Goal: Task Accomplishment & Management: Manage account settings

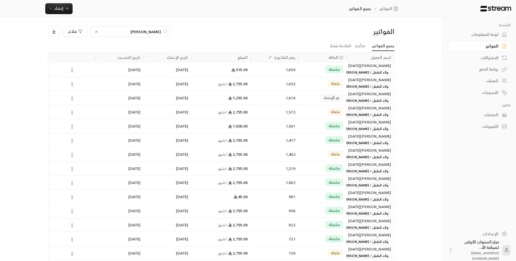
click at [282, 103] on div "1,616" at bounding box center [274, 98] width 41 height 14
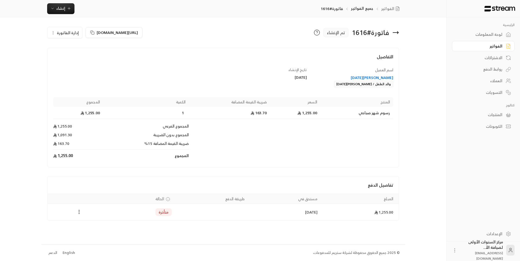
click at [398, 33] on icon at bounding box center [395, 33] width 5 height 0
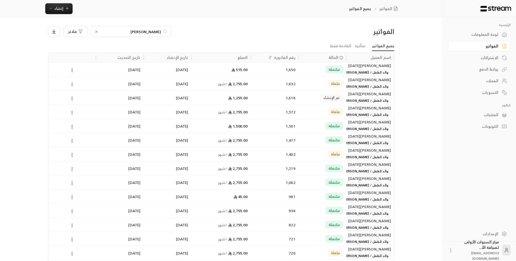
click at [160, 28] on div "بن خمي" at bounding box center [131, 31] width 80 height 11
click at [96, 31] on icon at bounding box center [96, 32] width 4 height 4
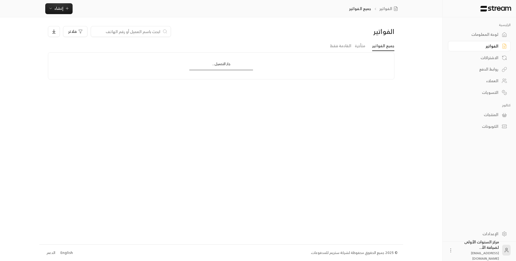
click at [141, 31] on input at bounding box center [127, 31] width 66 height 6
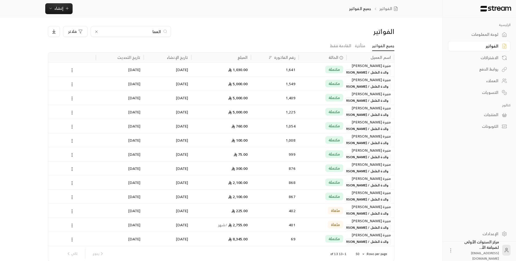
type input "العما"
click at [313, 67] on div "مكتملة" at bounding box center [322, 70] width 41 height 14
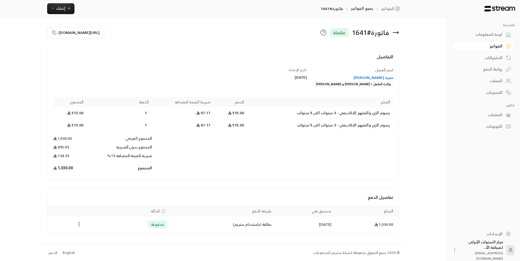
click at [313, 67] on div "اسم العميل منيرة ناصر خالد القبلان والدة الطفل / عبدالرحمن و ناصر العمار" at bounding box center [353, 77] width 86 height 20
click at [490, 46] on div "الفواتير" at bounding box center [481, 45] width 44 height 5
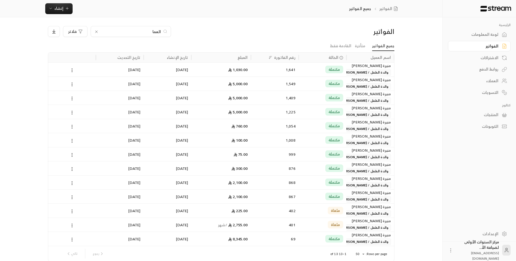
click at [160, 33] on input "العما" at bounding box center [131, 31] width 60 height 6
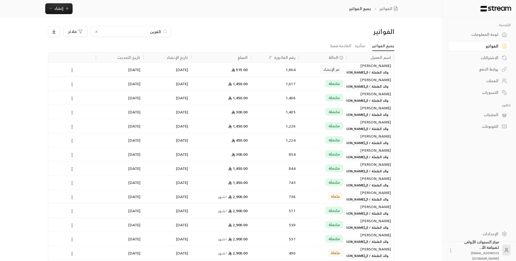
type input "القرين"
click at [269, 71] on div "1,664" at bounding box center [274, 70] width 41 height 14
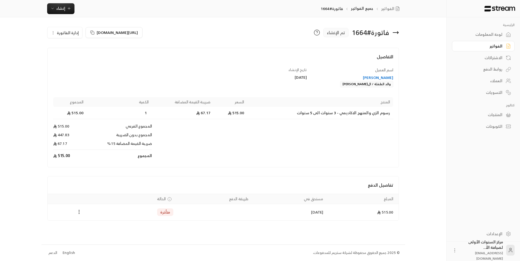
click at [395, 33] on icon at bounding box center [396, 32] width 7 height 7
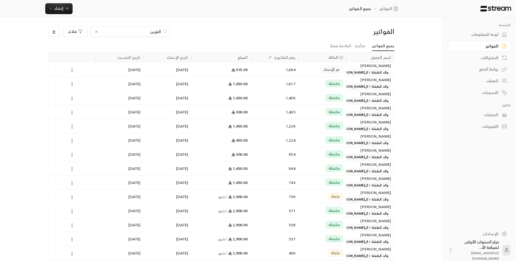
click at [158, 33] on input "القرين" at bounding box center [131, 31] width 60 height 6
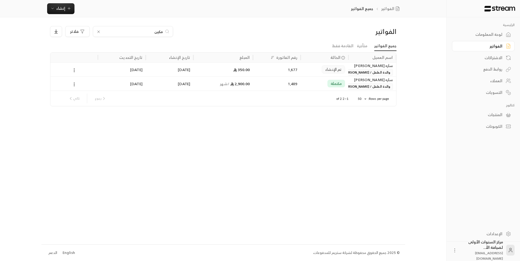
click at [157, 31] on input "مكين" at bounding box center [133, 31] width 60 height 6
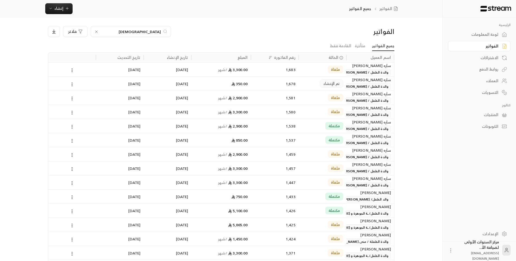
type input "ع"
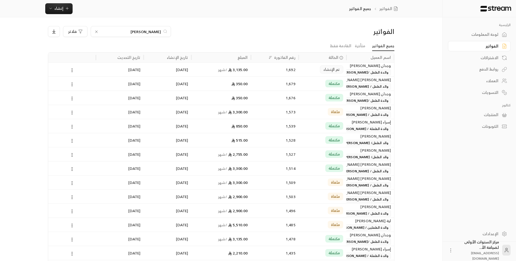
type input "يوسف"
click at [306, 86] on div "مكتملة" at bounding box center [322, 84] width 41 height 14
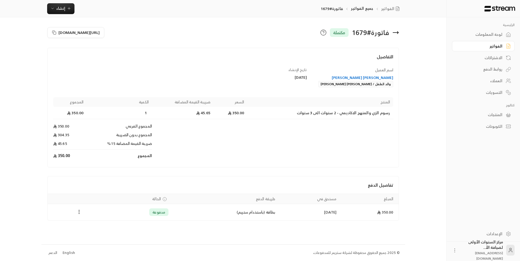
click at [396, 31] on icon at bounding box center [396, 32] width 7 height 7
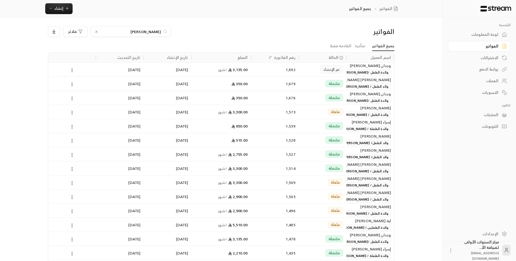
click at [158, 29] on input "يوسف" at bounding box center [131, 31] width 60 height 6
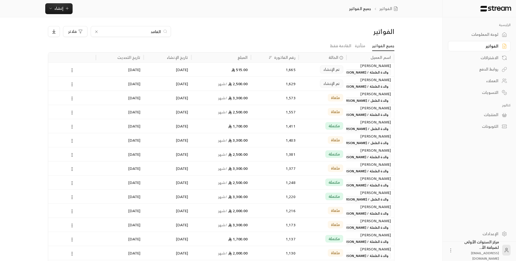
click at [158, 31] on input "الغامد" at bounding box center [131, 31] width 60 height 6
type input "بن جب"
click at [268, 74] on div "1,636" at bounding box center [274, 70] width 41 height 14
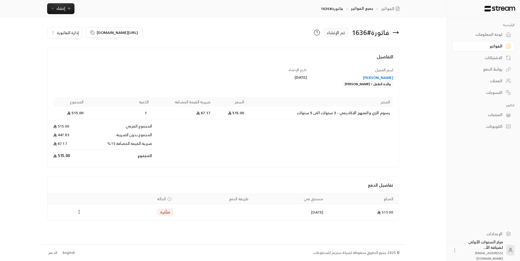
click at [71, 35] on span "إدارة الفاتورة" at bounding box center [68, 32] width 22 height 7
click at [78, 60] on span "إلغاء" at bounding box center [78, 58] width 7 height 4
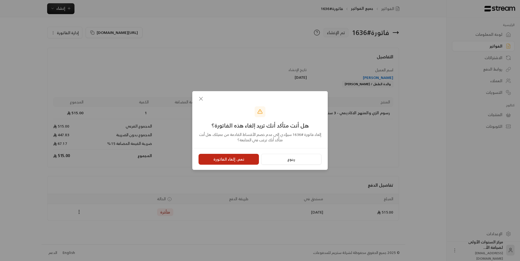
click at [234, 160] on button "نعم، إلغاء الفاتورة" at bounding box center [229, 159] width 60 height 11
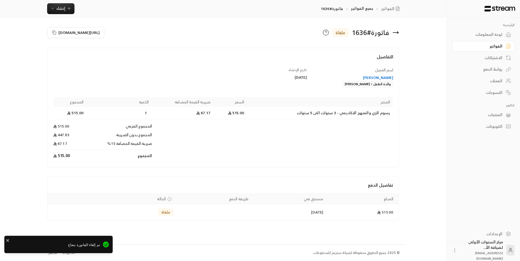
click at [369, 76] on div "لبنى ميسر المرستاني" at bounding box center [352, 77] width 81 height 5
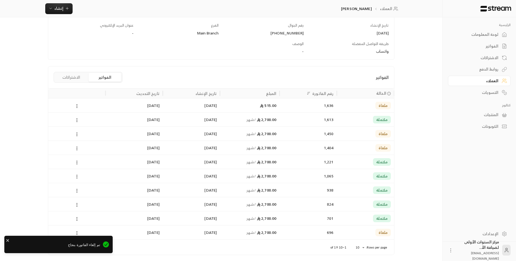
scroll to position [81, 0]
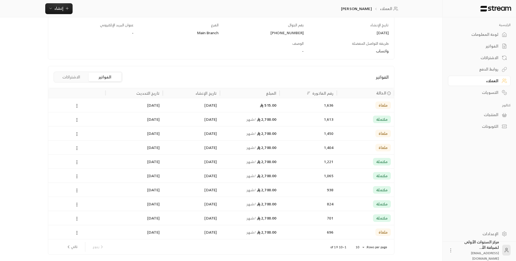
click at [221, 122] on div "2,700.00 / شهر" at bounding box center [250, 119] width 60 height 14
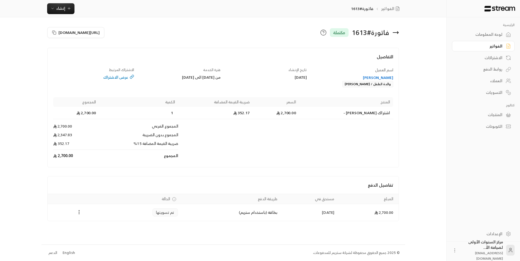
click at [397, 33] on icon at bounding box center [397, 32] width 1 height 2
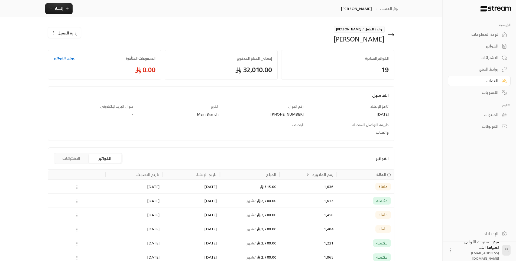
click at [498, 44] on div "الفواتير" at bounding box center [477, 45] width 44 height 5
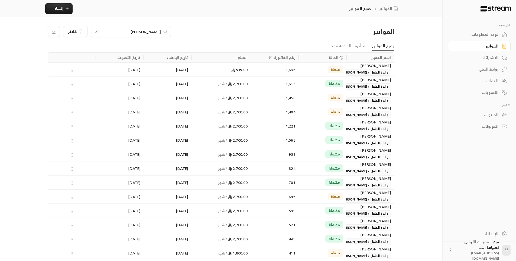
click at [149, 29] on input "بن جب" at bounding box center [131, 31] width 60 height 6
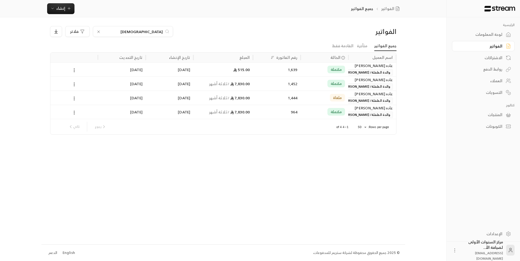
type input "السبيعي"
click at [313, 72] on div "مكتملة" at bounding box center [324, 70] width 41 height 14
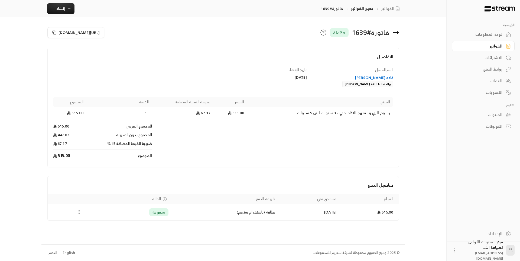
click at [79, 212] on circle "Payments" at bounding box center [79, 211] width 1 height 1
click at [94, 226] on li "تحميل الفاتورة" at bounding box center [93, 226] width 28 height 10
click at [397, 31] on icon at bounding box center [396, 32] width 7 height 7
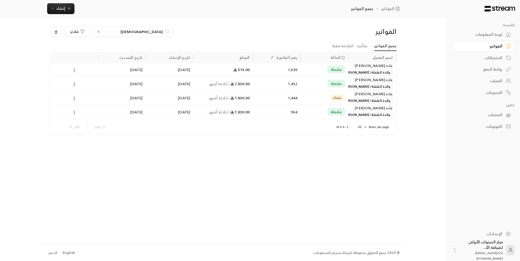
click at [161, 32] on input "السبيعي" at bounding box center [133, 31] width 60 height 6
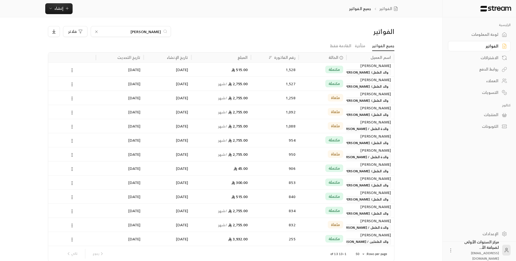
type input "اليوسف"
click at [300, 70] on div "مكتملة" at bounding box center [323, 69] width 48 height 14
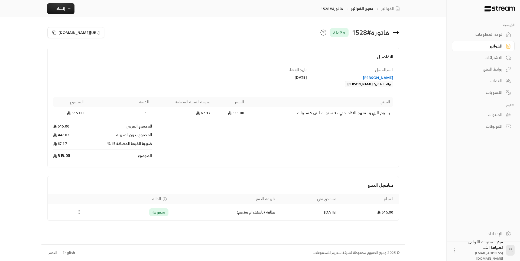
click at [79, 212] on icon "Payments" at bounding box center [78, 211] width 5 height 5
click at [96, 222] on li "تحميل الفاتورة" at bounding box center [93, 226] width 28 height 10
click at [398, 30] on icon at bounding box center [396, 32] width 7 height 7
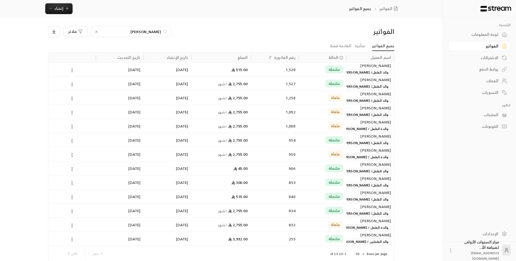
click at [153, 34] on input "اليوسف" at bounding box center [131, 31] width 60 height 6
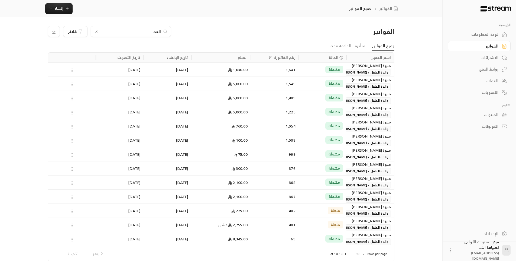
type input "العما"
click at [293, 72] on div "1,641" at bounding box center [274, 70] width 41 height 14
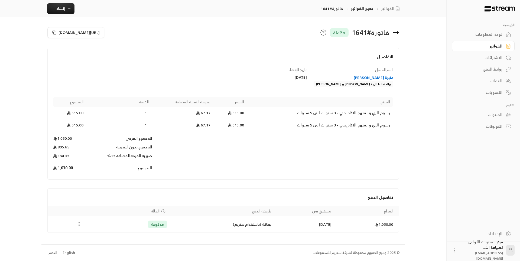
click at [80, 225] on circle "Payments" at bounding box center [79, 225] width 1 height 1
click at [93, 236] on li "تحميل الفاتورة" at bounding box center [93, 238] width 28 height 10
click at [397, 29] on icon at bounding box center [396, 32] width 7 height 7
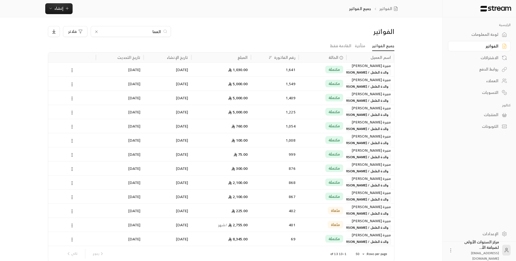
click at [161, 31] on div "العما" at bounding box center [131, 31] width 80 height 11
click at [157, 30] on input "العما" at bounding box center [131, 31] width 60 height 6
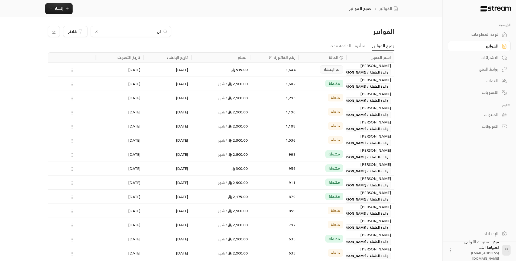
type input "ا"
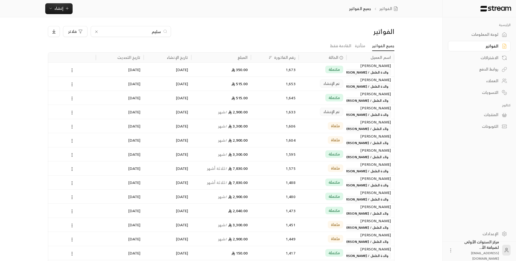
type input "سليم"
click at [261, 101] on div "1,645" at bounding box center [274, 98] width 41 height 14
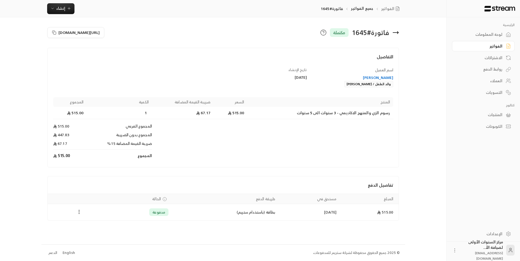
click at [78, 213] on icon "Payments" at bounding box center [78, 211] width 5 height 5
click at [101, 226] on li "تحميل الفاتورة" at bounding box center [93, 226] width 28 height 10
click at [395, 30] on icon at bounding box center [396, 32] width 7 height 7
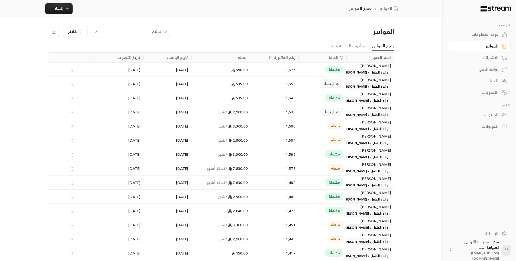
click at [154, 33] on input "سليم" at bounding box center [131, 31] width 60 height 6
type input "دلع"
click at [241, 74] on div "515.00" at bounding box center [221, 70] width 53 height 14
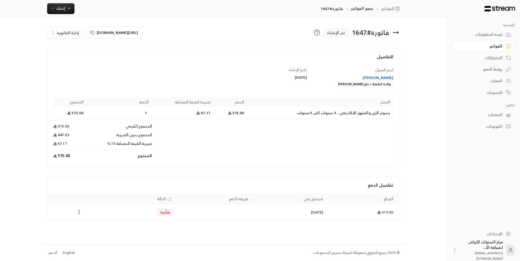
click at [68, 35] on span "إدارة الفاتورة" at bounding box center [68, 32] width 22 height 7
click at [76, 55] on link "إلغاء" at bounding box center [68, 58] width 34 height 10
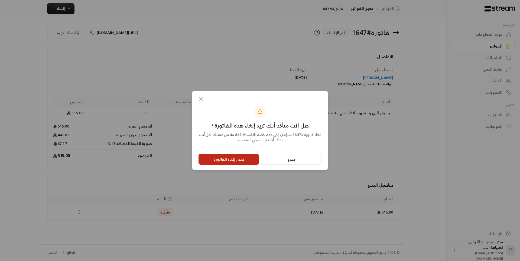
click at [218, 157] on button "نعم، إلغاء الفاتورة" at bounding box center [229, 159] width 60 height 11
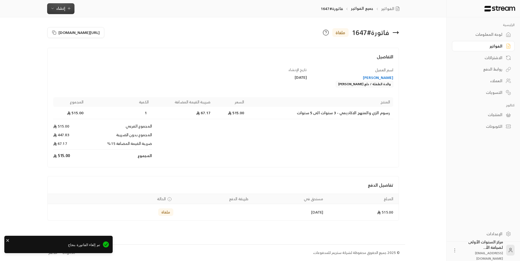
click at [68, 11] on span "إنشاء" at bounding box center [60, 8] width 21 height 7
click at [96, 31] on div "إنشاء فاتورة مرة واحدة بسهولة للمعاملات السريعة." at bounding box center [87, 33] width 68 height 11
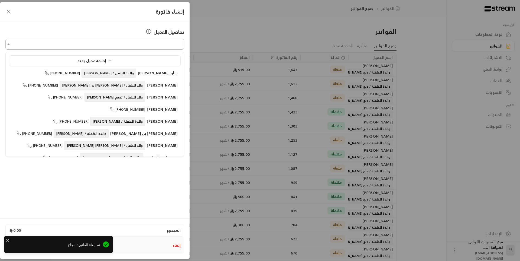
click at [134, 43] on input "اختر العميل" at bounding box center [94, 44] width 179 height 9
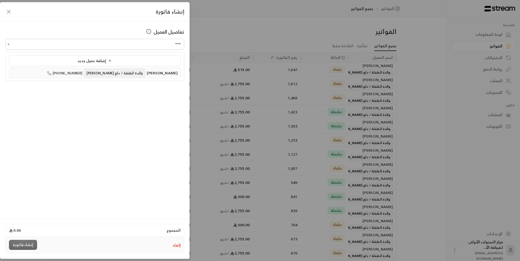
click at [147, 74] on span "[PERSON_NAME]" at bounding box center [162, 72] width 31 height 7
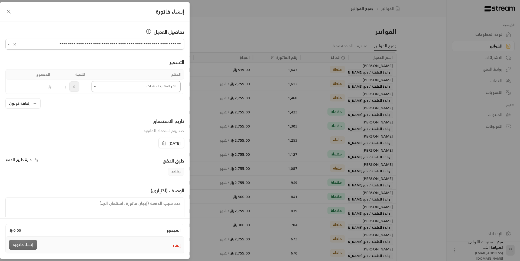
type input "**********"
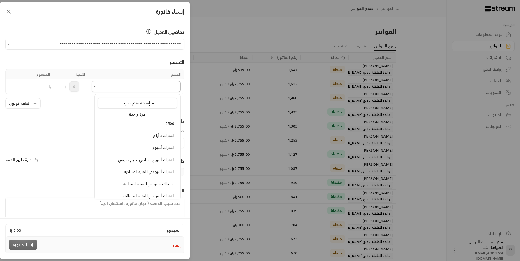
click at [143, 86] on input "اختر العميل" at bounding box center [136, 86] width 89 height 9
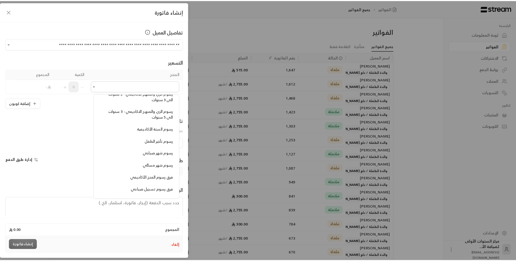
scroll to position [461, 0]
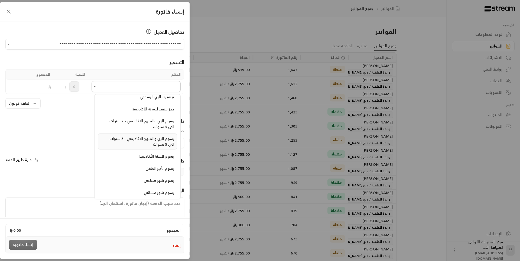
click at [141, 138] on span "رسوم الزي والمنهج الاكاديمي - 3 سنوات الى 5 سنوات" at bounding box center [141, 141] width 65 height 12
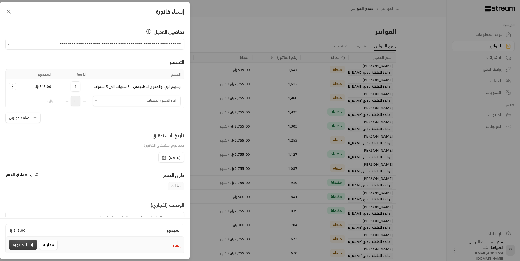
click at [23, 243] on button "إنشاء فاتورة" at bounding box center [23, 244] width 28 height 10
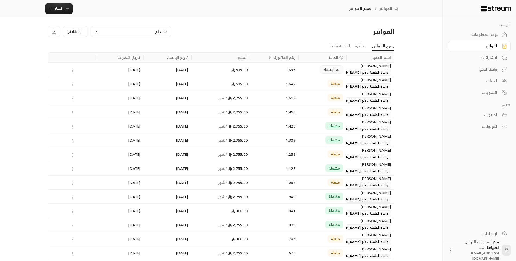
click at [97, 33] on icon at bounding box center [96, 32] width 4 height 4
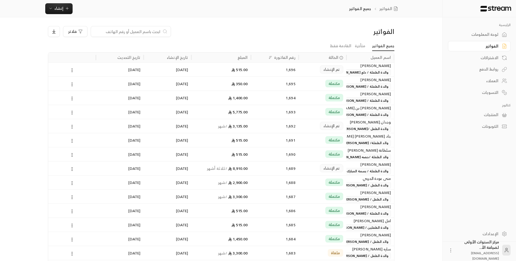
click at [292, 69] on div "1,696" at bounding box center [274, 70] width 41 height 14
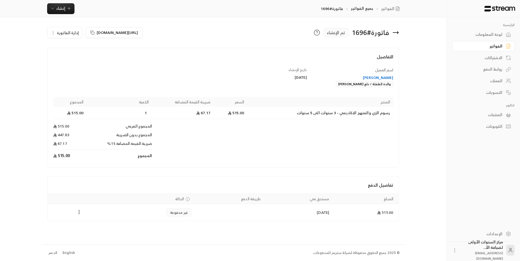
click at [397, 33] on icon at bounding box center [395, 33] width 5 height 0
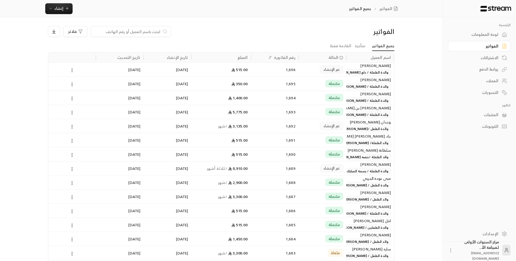
click at [138, 34] on input at bounding box center [127, 31] width 66 height 6
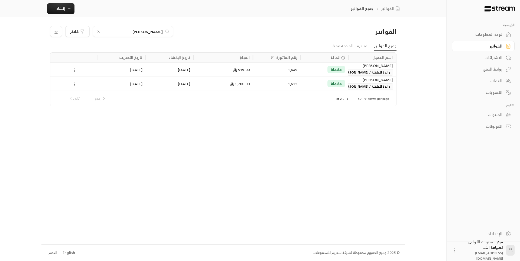
type input "[PERSON_NAME]"
click at [315, 24] on div "الفواتير [PERSON_NAME] فلاتر جميع الفواتير متأخرة القادمة فقط اسم العميل الحالة…" at bounding box center [223, 130] width 364 height 226
click at [294, 31] on div "[PERSON_NAME] فلاتر" at bounding box center [179, 31] width 258 height 11
click at [226, 69] on div "515.00" at bounding box center [223, 70] width 53 height 14
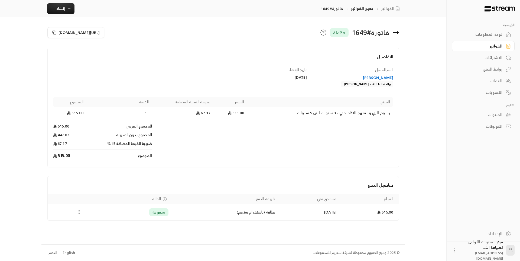
click at [80, 211] on icon "Payments" at bounding box center [78, 211] width 5 height 5
click at [97, 223] on li "تحميل الفاتورة" at bounding box center [93, 226] width 28 height 10
click at [79, 215] on button "Payments" at bounding box center [79, 212] width 7 height 7
click at [99, 226] on li "تحميل الفاتورة" at bounding box center [93, 226] width 28 height 10
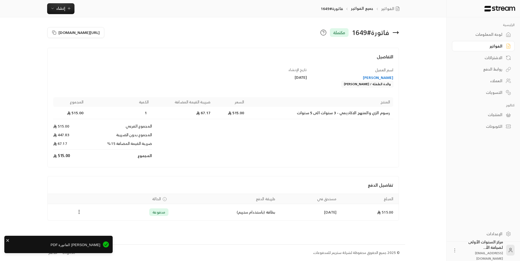
click at [395, 33] on icon at bounding box center [395, 33] width 5 height 0
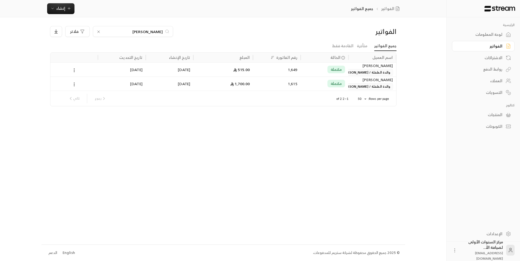
click at [130, 32] on input "الدحيم" at bounding box center [133, 31] width 60 height 6
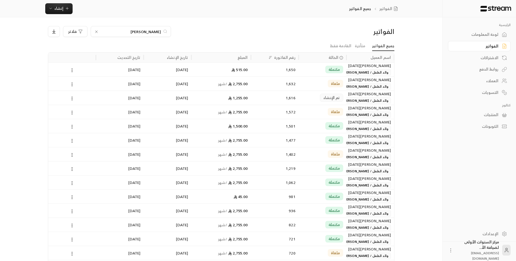
type input "بن خمي"
click at [254, 66] on div "1,650" at bounding box center [274, 70] width 41 height 14
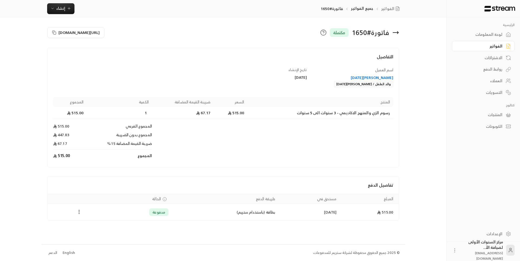
click at [79, 213] on icon "Payments" at bounding box center [78, 211] width 5 height 5
click at [94, 223] on li "تحميل الفاتورة" at bounding box center [93, 226] width 28 height 10
click at [397, 32] on icon at bounding box center [396, 32] width 7 height 7
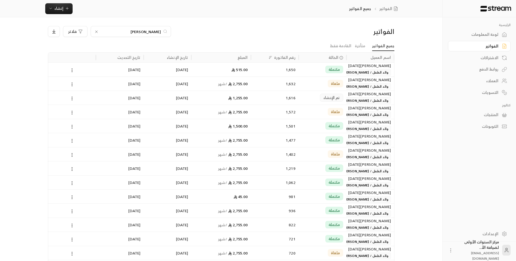
click at [142, 35] on div "بن خمي" at bounding box center [131, 31] width 80 height 11
click at [141, 32] on input "بن خمي" at bounding box center [131, 31] width 60 height 6
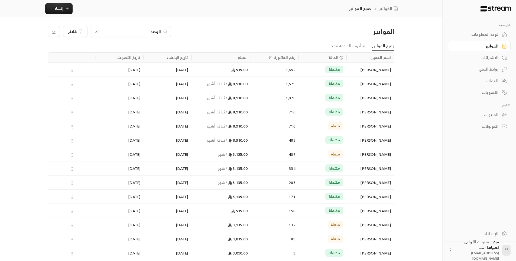
type input "الوحيد"
click at [230, 69] on div "515.00" at bounding box center [221, 70] width 53 height 14
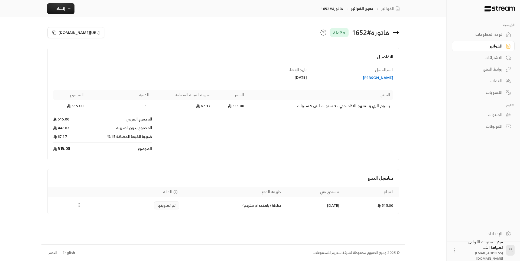
click at [78, 203] on icon "Payments" at bounding box center [78, 204] width 5 height 5
click at [91, 215] on li "تحميل الفاتورة" at bounding box center [93, 219] width 28 height 10
click at [398, 33] on icon at bounding box center [396, 32] width 7 height 7
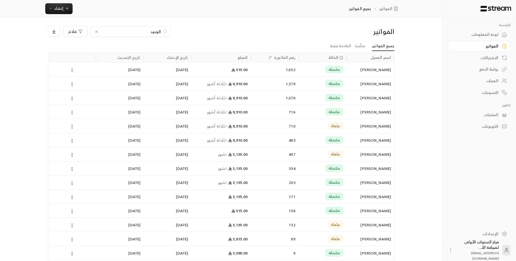
click at [127, 29] on input "الوحيد" at bounding box center [131, 31] width 60 height 6
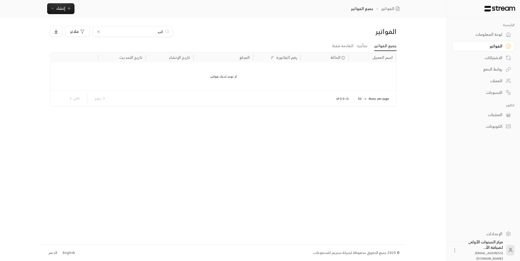
type input "ا"
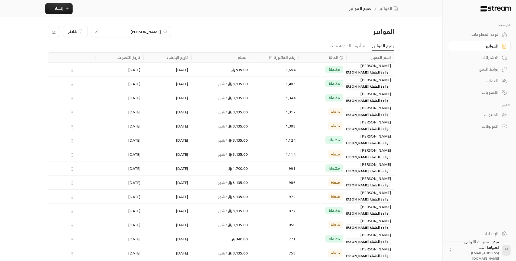
type input "العيسى"
click at [288, 73] on div "1,654" at bounding box center [274, 70] width 41 height 14
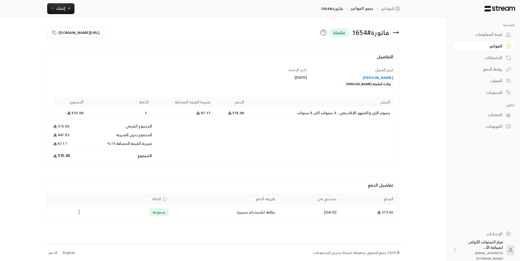
click at [79, 211] on icon "Payments" at bounding box center [78, 211] width 5 height 5
click at [98, 223] on li "تحميل الفاتورة" at bounding box center [93, 226] width 28 height 10
click at [398, 33] on icon at bounding box center [395, 33] width 5 height 0
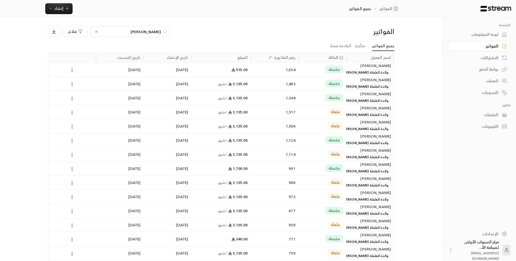
click at [157, 30] on input "العيسى" at bounding box center [131, 31] width 60 height 6
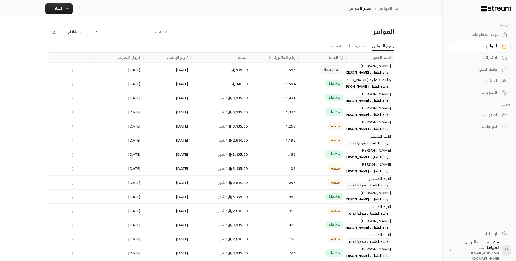
click at [159, 32] on input "سند" at bounding box center [131, 31] width 60 height 6
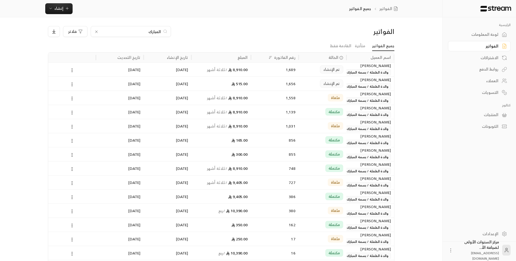
type input "المبارك"
click at [275, 72] on div "1,689" at bounding box center [274, 70] width 41 height 14
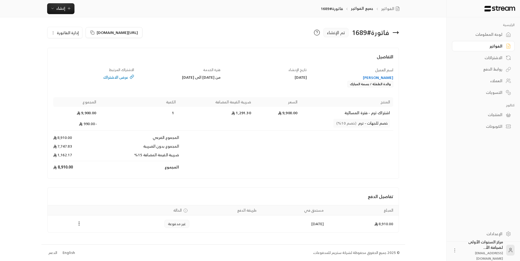
click at [397, 29] on icon at bounding box center [396, 32] width 7 height 7
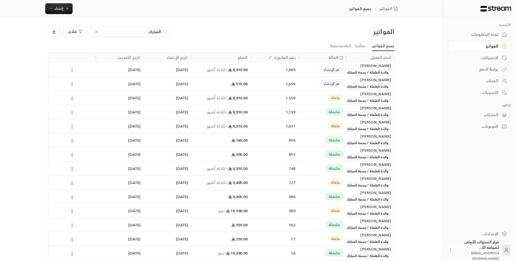
click at [156, 30] on input "المبارك" at bounding box center [131, 31] width 60 height 6
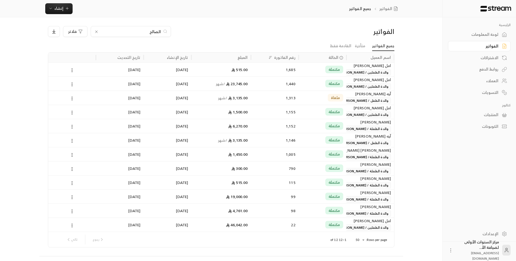
type input "الصالح"
click at [310, 67] on div "مكتملة" at bounding box center [322, 70] width 41 height 14
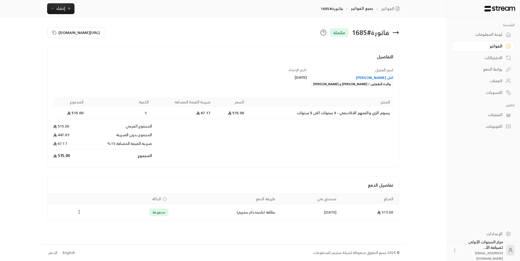
click at [75, 211] on div "Payments" at bounding box center [79, 212] width 57 height 7
click at [77, 211] on icon "Payments" at bounding box center [78, 211] width 5 height 5
click at [98, 223] on li "تحميل الفاتورة" at bounding box center [93, 226] width 28 height 10
drag, startPoint x: 399, startPoint y: 32, endPoint x: 281, endPoint y: 22, distance: 118.0
click at [399, 32] on icon at bounding box center [396, 32] width 7 height 7
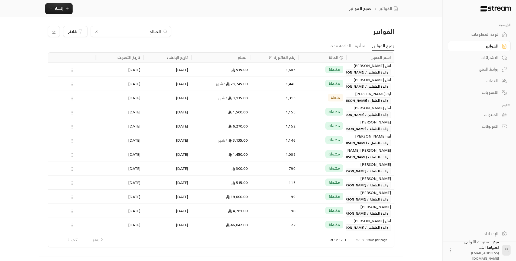
click at [158, 32] on input "الصالح" at bounding box center [131, 31] width 60 height 6
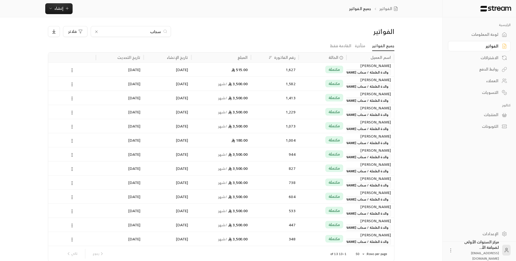
type input "سحاب"
click at [263, 74] on div "1,627" at bounding box center [274, 70] width 41 height 14
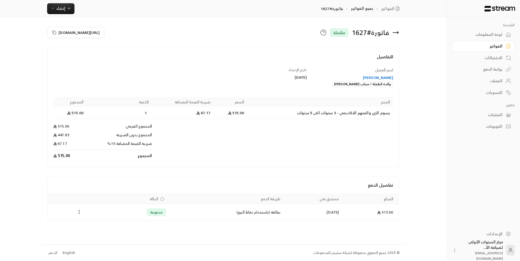
click at [82, 211] on icon "Payments" at bounding box center [78, 211] width 5 height 5
click at [92, 226] on li "تحميل الفاتورة" at bounding box center [93, 226] width 28 height 10
click at [396, 32] on icon at bounding box center [396, 32] width 7 height 7
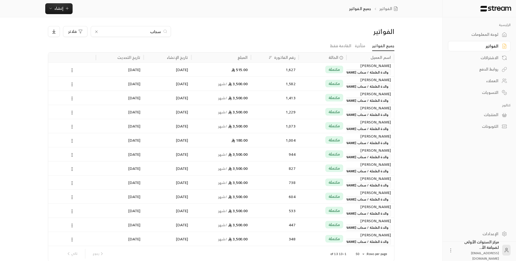
click at [152, 31] on input "سحاب" at bounding box center [131, 31] width 60 height 6
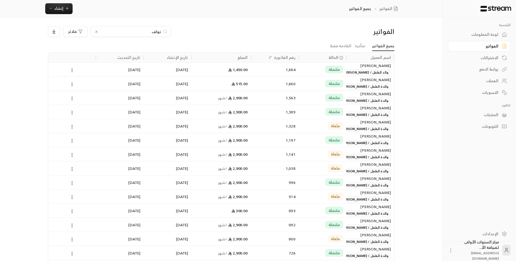
type input "نواف"
click at [300, 84] on div "مكتملة" at bounding box center [323, 83] width 48 height 14
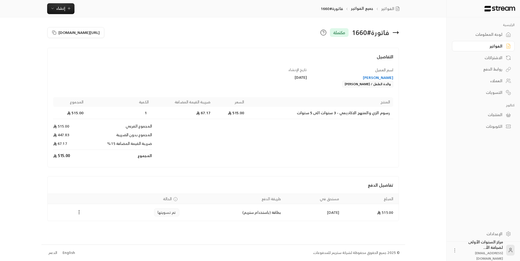
click at [80, 212] on icon "Payments" at bounding box center [78, 211] width 5 height 5
click at [92, 223] on li "تحميل الفاتورة" at bounding box center [93, 226] width 28 height 10
click at [393, 31] on icon at bounding box center [396, 32] width 7 height 7
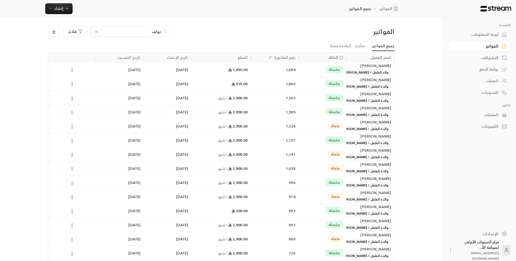
click at [157, 28] on div "نواف" at bounding box center [131, 31] width 80 height 11
click at [158, 33] on input "نواف" at bounding box center [131, 31] width 60 height 6
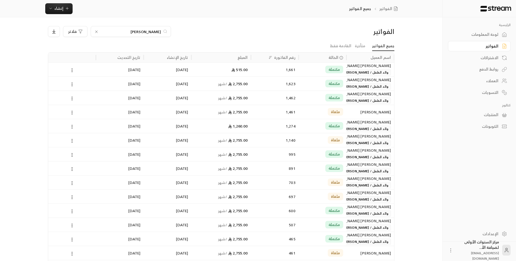
type input "الحمدان"
click at [308, 70] on div "مكتملة" at bounding box center [322, 70] width 41 height 14
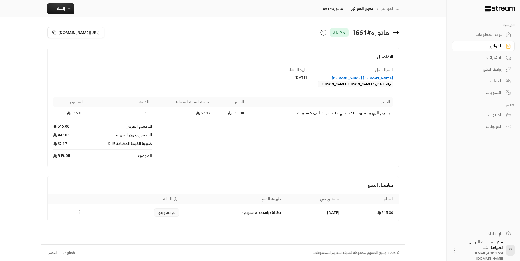
click at [80, 212] on circle "Payments" at bounding box center [79, 212] width 1 height 1
click at [91, 222] on li "تحميل الفاتورة" at bounding box center [93, 226] width 28 height 10
click at [395, 33] on icon at bounding box center [395, 33] width 5 height 0
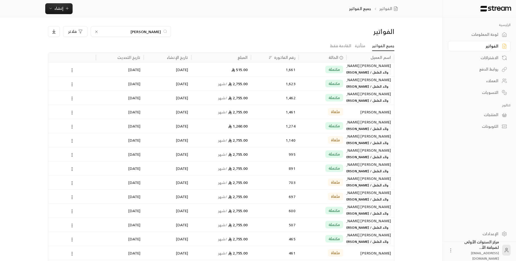
click at [152, 31] on input "الحمدان" at bounding box center [131, 31] width 60 height 6
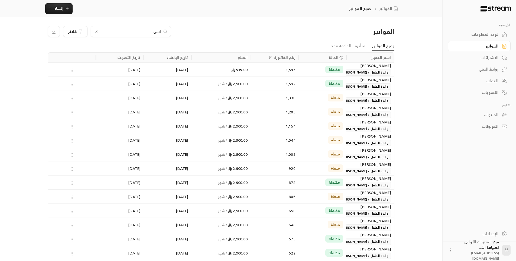
type input "انس"
click at [231, 69] on div "515.00" at bounding box center [221, 70] width 53 height 14
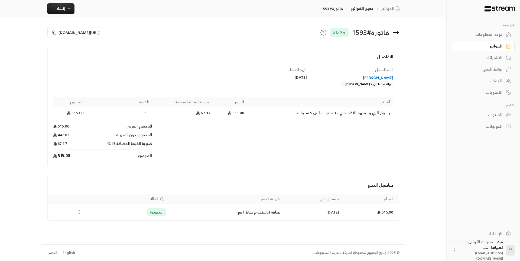
click at [79, 210] on circle "Payments" at bounding box center [79, 210] width 1 height 1
click at [93, 228] on li "تحميل الفاتورة" at bounding box center [93, 226] width 28 height 10
click at [483, 37] on div "لوحة المعلومات" at bounding box center [481, 34] width 44 height 5
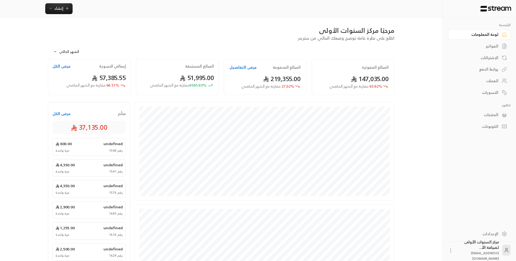
click at [498, 50] on link "الفواتير" at bounding box center [479, 46] width 63 height 11
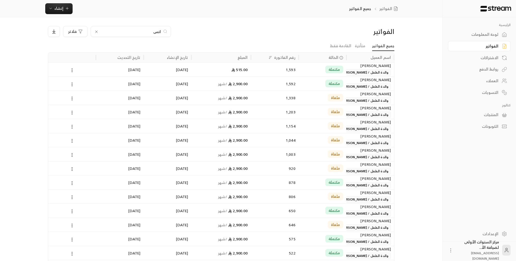
click at [96, 31] on icon at bounding box center [96, 32] width 4 height 4
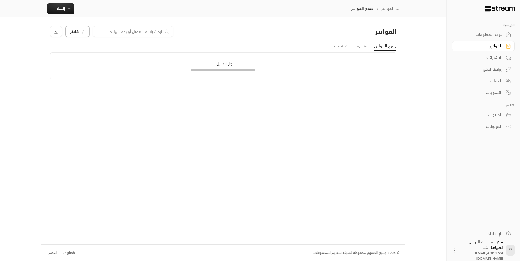
click at [73, 32] on span "فلاتر" at bounding box center [74, 32] width 8 height 4
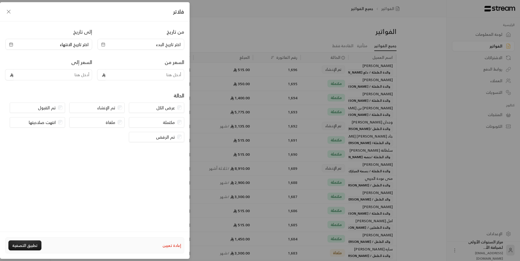
click at [138, 45] on span "اختر تاريخ البدء" at bounding box center [141, 44] width 80 height 7
click at [112, 59] on icon "Go to the Previous Month" at bounding box center [112, 58] width 4 height 4
click at [170, 129] on button "31" at bounding box center [170, 128] width 9 height 9
click at [72, 43] on span "اختر تاريخ الانتهاء" at bounding box center [74, 44] width 29 height 7
click at [79, 101] on button "14" at bounding box center [79, 100] width 9 height 9
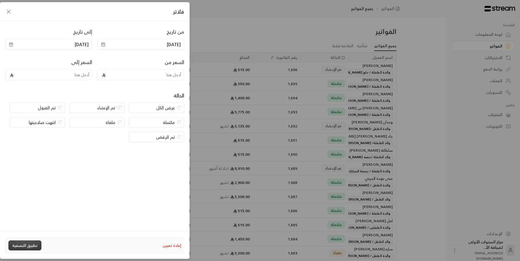
click at [18, 241] on button "تطبيق التصفية" at bounding box center [24, 245] width 33 height 10
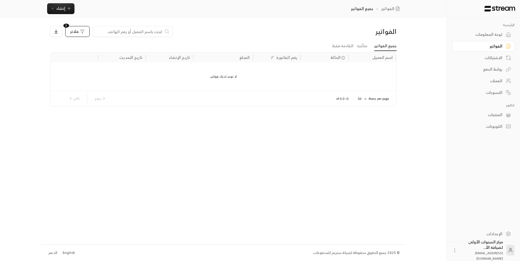
click at [76, 30] on span "فلاتر" at bounding box center [74, 32] width 8 height 4
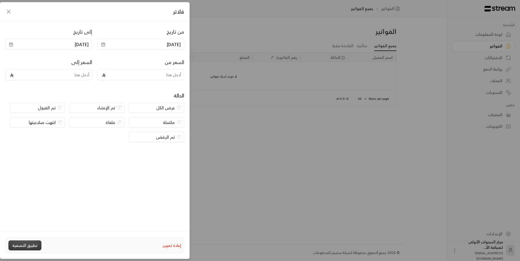
click at [30, 248] on button "تطبيق التصفية" at bounding box center [24, 245] width 33 height 10
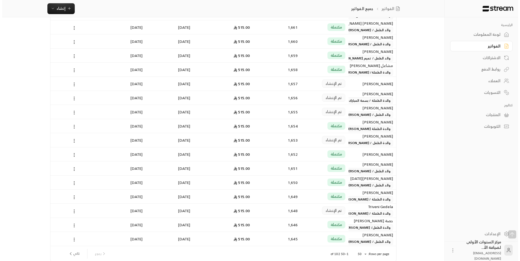
scroll to position [547, 0]
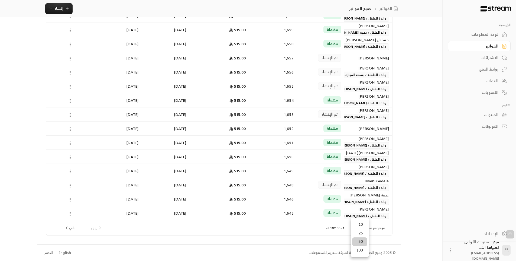
click at [361, 251] on li "100" at bounding box center [359, 250] width 15 height 9
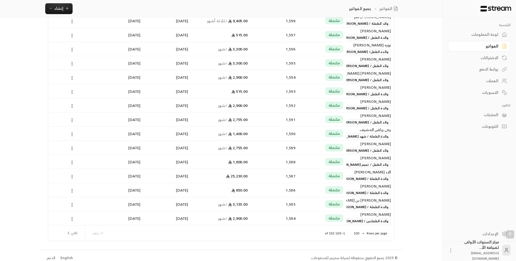
scroll to position [1251, 0]
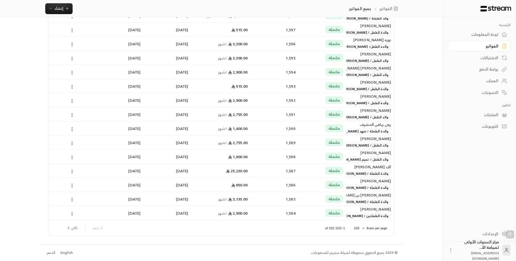
click at [353, 173] on span "والدة الطفلة / ليلى محمد احمد الطير" at bounding box center [364, 173] width 53 height 7
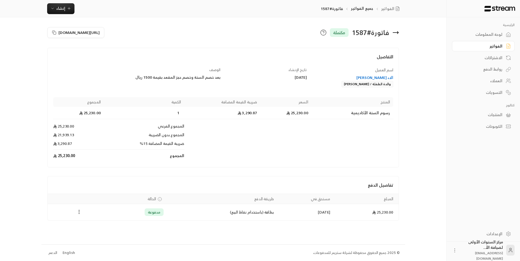
click at [79, 212] on icon "Payments" at bounding box center [78, 211] width 5 height 5
click at [90, 223] on li "تحميل الفاتورة" at bounding box center [93, 226] width 28 height 10
click at [396, 31] on icon at bounding box center [396, 32] width 7 height 7
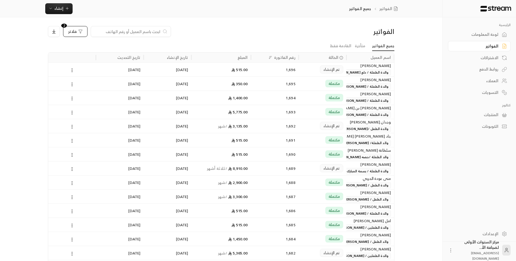
click at [137, 29] on input at bounding box center [127, 31] width 66 height 6
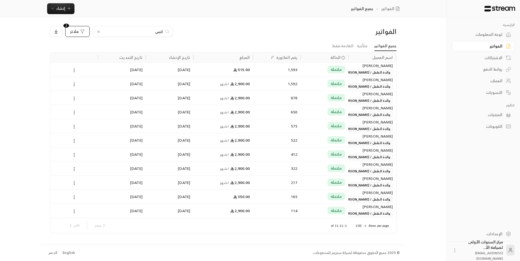
type input "انس"
click at [276, 72] on div "1,593" at bounding box center [276, 70] width 41 height 14
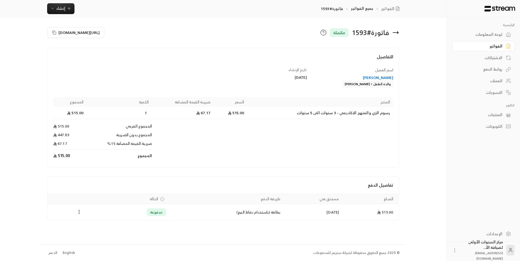
click at [394, 32] on icon at bounding box center [396, 32] width 7 height 7
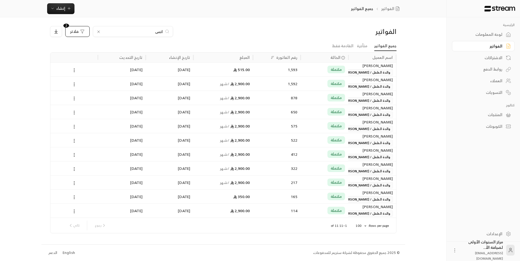
click at [99, 30] on icon at bounding box center [98, 32] width 4 height 4
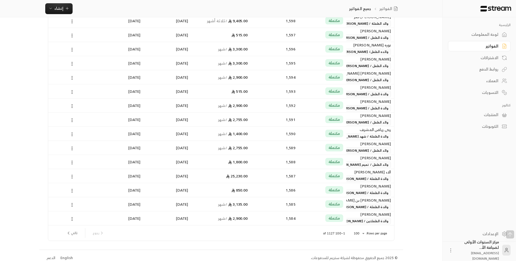
scroll to position [1251, 0]
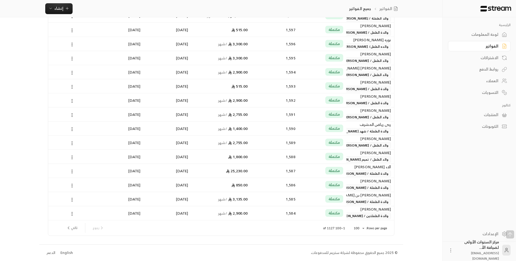
click at [333, 156] on span "مكتملة" at bounding box center [334, 156] width 11 height 5
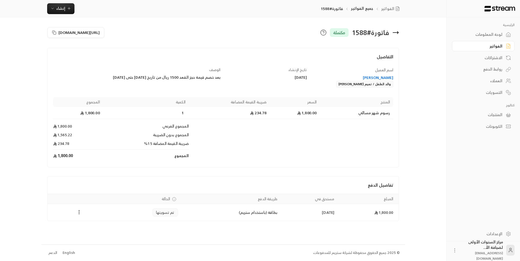
click at [396, 33] on icon at bounding box center [395, 33] width 5 height 0
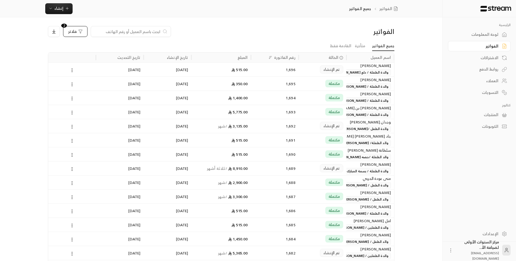
click at [271, 170] on div "1,689" at bounding box center [274, 168] width 41 height 14
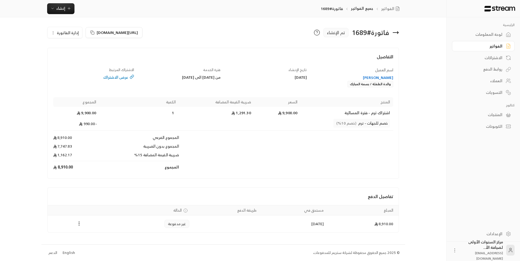
click at [395, 31] on icon at bounding box center [396, 32] width 7 height 7
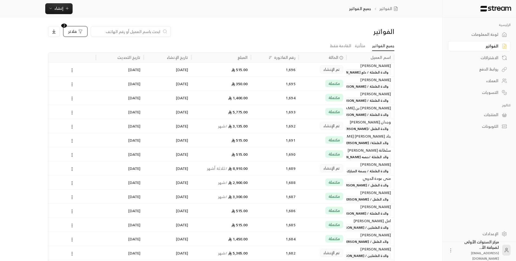
click at [313, 114] on div "مكتملة" at bounding box center [322, 112] width 41 height 14
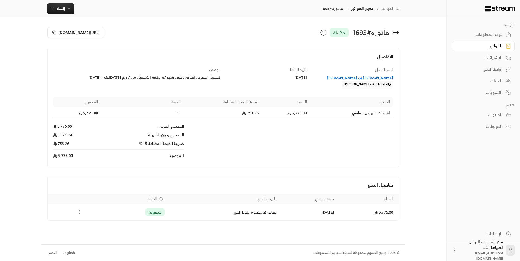
click at [396, 33] on icon at bounding box center [395, 33] width 5 height 0
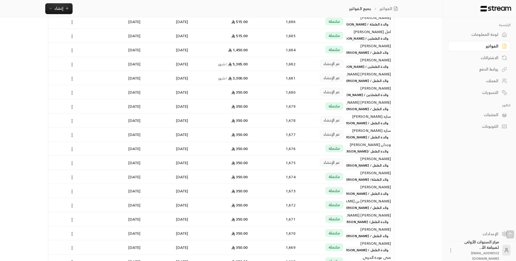
scroll to position [270, 0]
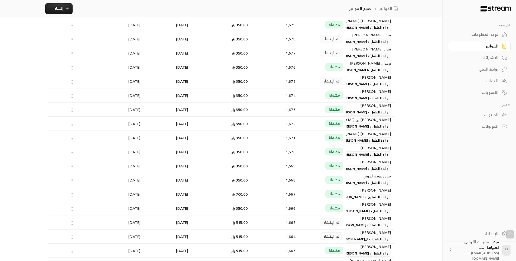
click at [308, 152] on div "مكتملة" at bounding box center [322, 152] width 41 height 14
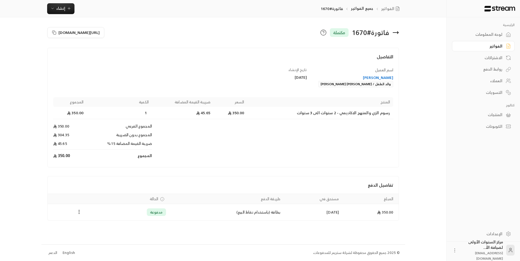
click at [395, 31] on icon at bounding box center [396, 32] width 7 height 7
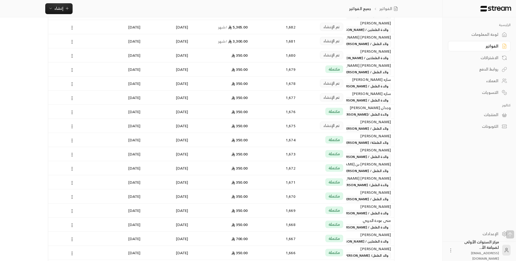
scroll to position [271, 0]
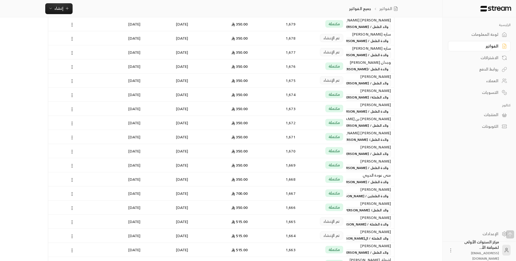
click at [295, 106] on div "1,673" at bounding box center [274, 109] width 41 height 14
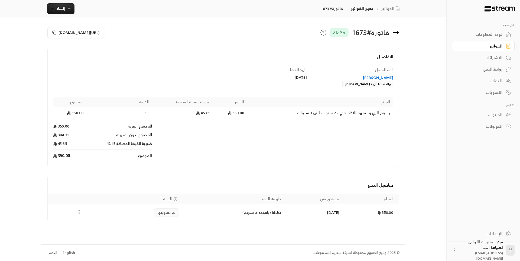
click at [396, 33] on icon at bounding box center [396, 32] width 7 height 7
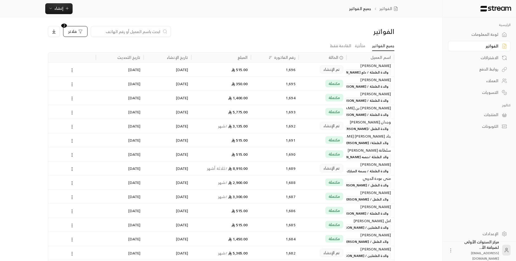
click at [338, 141] on span "مكتملة" at bounding box center [334, 139] width 11 height 5
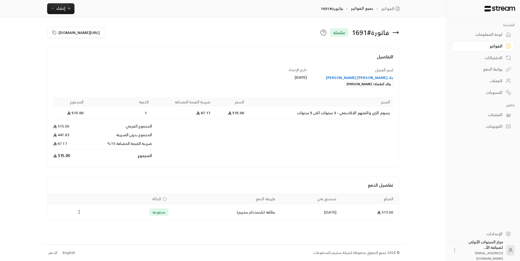
click at [394, 33] on icon at bounding box center [395, 33] width 5 height 0
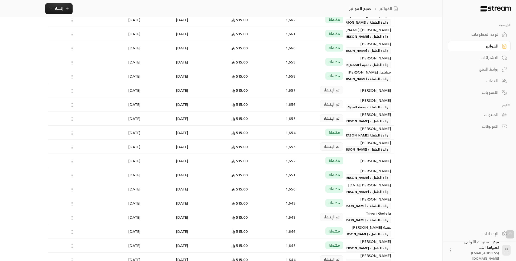
scroll to position [623, 0]
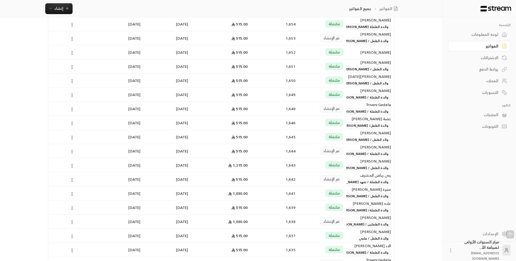
click at [326, 72] on div "مكتملة" at bounding box center [322, 66] width 41 height 14
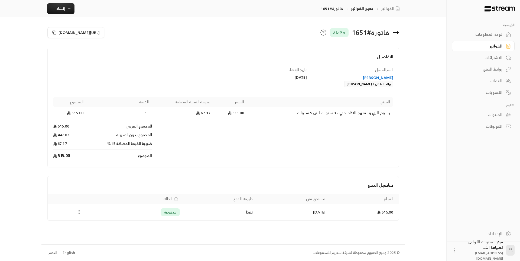
click at [398, 30] on icon at bounding box center [396, 32] width 7 height 7
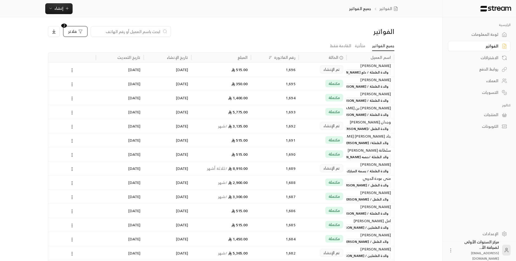
click at [307, 186] on div "مكتملة" at bounding box center [322, 182] width 41 height 14
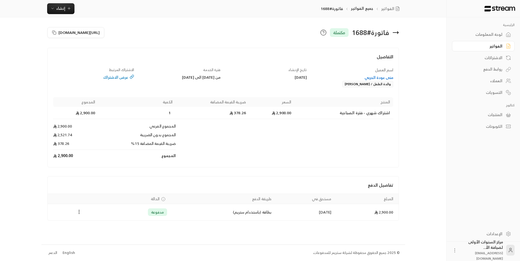
click at [398, 33] on icon at bounding box center [397, 32] width 1 height 2
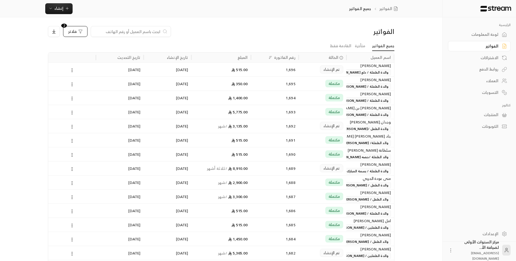
click at [147, 32] on input at bounding box center [127, 31] width 66 height 6
click at [73, 32] on span "فلاتر" at bounding box center [72, 32] width 8 height 4
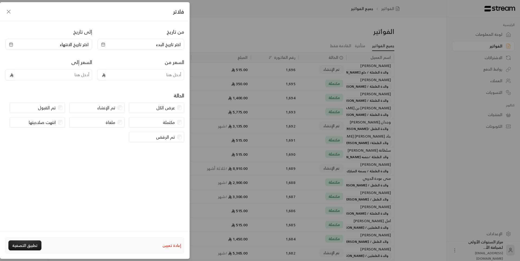
click at [182, 123] on div "مكتملة" at bounding box center [156, 122] width 55 height 10
click at [27, 245] on button "تطبيق التصفية" at bounding box center [24, 245] width 33 height 10
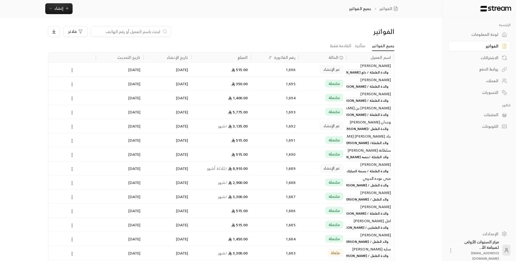
click at [149, 29] on input at bounding box center [127, 31] width 66 height 6
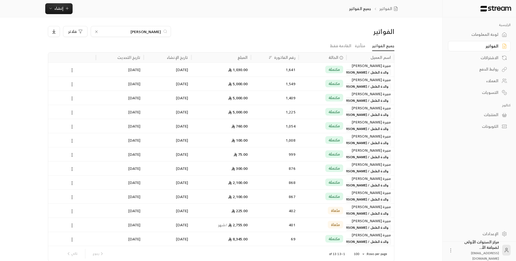
type input "العمار"
click at [322, 66] on div "مكتملة" at bounding box center [322, 70] width 41 height 14
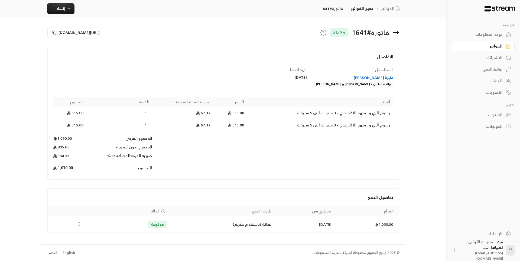
click at [80, 222] on icon "Payments" at bounding box center [78, 223] width 5 height 5
click at [98, 235] on li "تحميل الفاتورة" at bounding box center [93, 238] width 28 height 10
click at [394, 34] on icon at bounding box center [396, 32] width 7 height 7
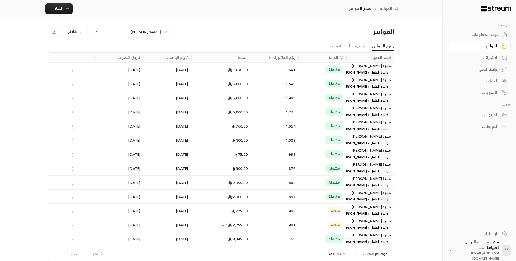
click at [158, 32] on input "العمار" at bounding box center [131, 31] width 60 height 6
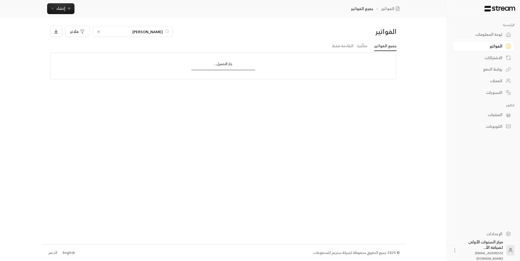
type input "يحيى"
click at [219, 40] on div "الفواتير يحيى فلاتر" at bounding box center [223, 33] width 352 height 15
click at [97, 29] on div at bounding box center [98, 31] width 4 height 5
click at [138, 31] on input at bounding box center [129, 31] width 66 height 6
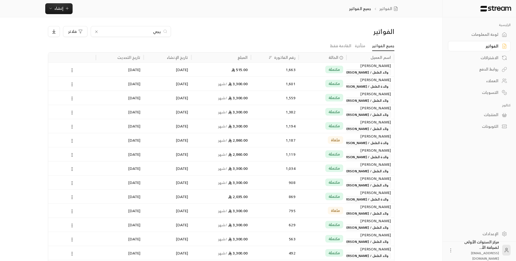
type input "يحي"
click at [266, 71] on div "1,663" at bounding box center [274, 70] width 41 height 14
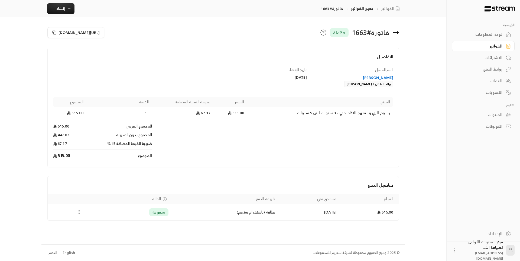
click at [80, 209] on icon "Payments" at bounding box center [78, 211] width 5 height 5
click at [99, 223] on li "تحميل الفاتورة" at bounding box center [93, 226] width 28 height 10
click at [398, 34] on icon at bounding box center [396, 32] width 7 height 7
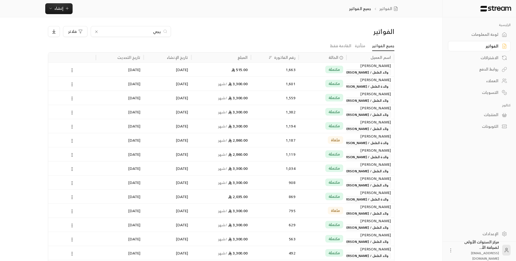
click at [145, 31] on input "يحي" at bounding box center [131, 31] width 60 height 6
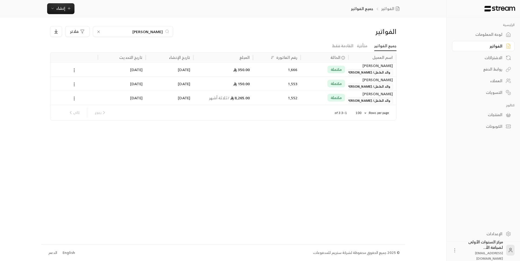
type input "مراد"
click at [307, 69] on div "مكتملة" at bounding box center [324, 70] width 41 height 14
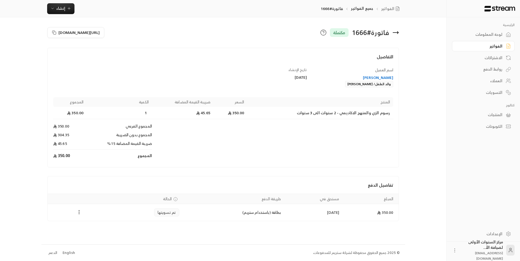
click at [80, 212] on icon "Payments" at bounding box center [78, 211] width 5 height 5
click at [96, 225] on li "تحميل الفاتورة" at bounding box center [93, 226] width 28 height 10
click at [396, 35] on icon at bounding box center [396, 32] width 7 height 7
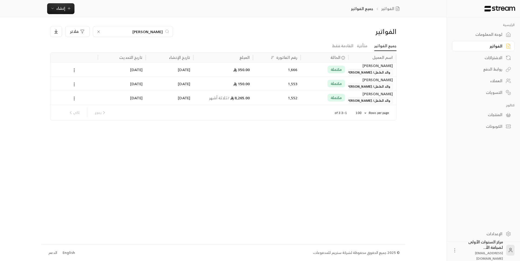
click at [152, 30] on input "مراد" at bounding box center [133, 31] width 60 height 6
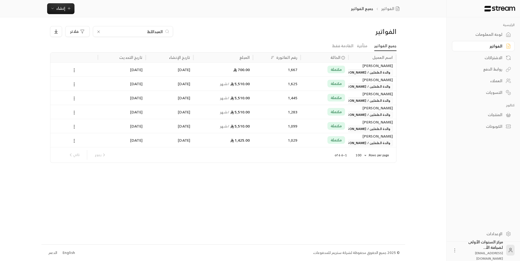
type input "العبداللط"
click at [278, 75] on div "1,667" at bounding box center [276, 70] width 41 height 14
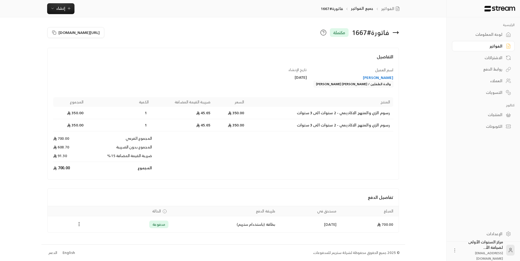
click at [77, 223] on icon "Payments" at bounding box center [78, 223] width 5 height 5
click at [98, 234] on li "تحميل الفاتورة" at bounding box center [93, 238] width 28 height 10
click at [395, 31] on icon at bounding box center [396, 32] width 7 height 7
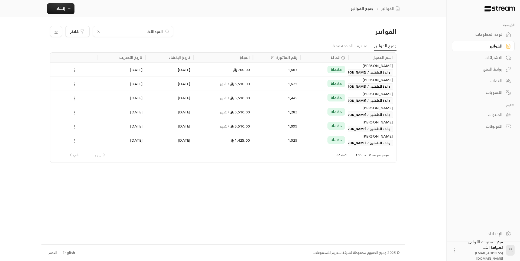
click at [135, 32] on input "العبداللط" at bounding box center [133, 31] width 60 height 6
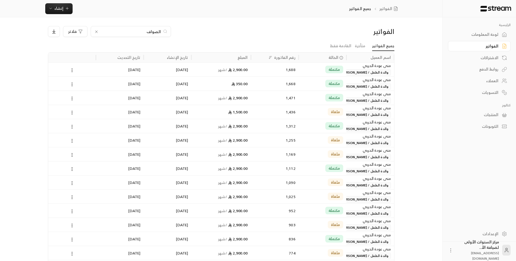
type input "الصواف"
click at [290, 81] on div "1,668" at bounding box center [274, 84] width 41 height 14
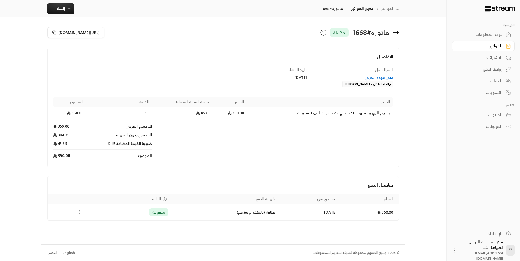
click at [80, 212] on icon "Payments" at bounding box center [78, 211] width 5 height 5
click at [94, 224] on li "تحميل الفاتورة" at bounding box center [93, 226] width 28 height 10
click at [398, 31] on icon at bounding box center [396, 32] width 7 height 7
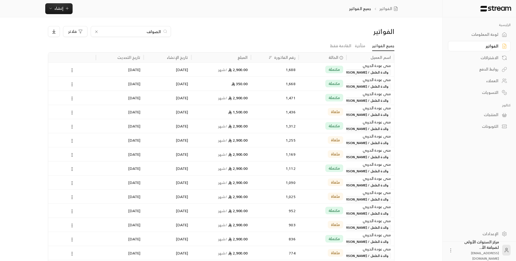
click at [158, 30] on input "الصواف" at bounding box center [131, 31] width 60 height 6
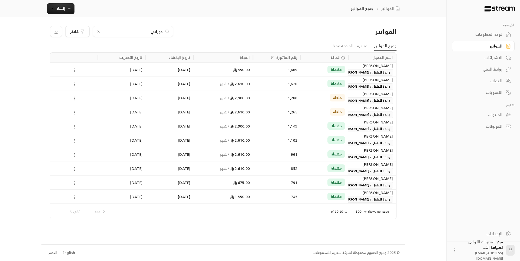
type input "حوراني"
click at [290, 66] on div "1,669" at bounding box center [276, 70] width 41 height 14
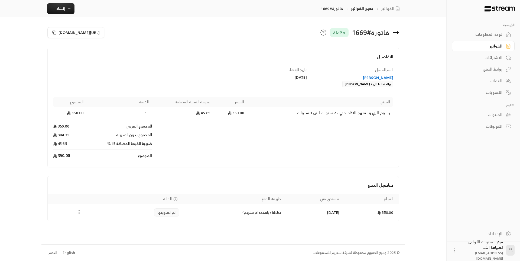
click at [78, 211] on icon "Payments" at bounding box center [78, 211] width 5 height 5
click at [89, 225] on li "تحميل الفاتورة" at bounding box center [93, 226] width 28 height 10
click at [395, 34] on icon at bounding box center [396, 32] width 7 height 7
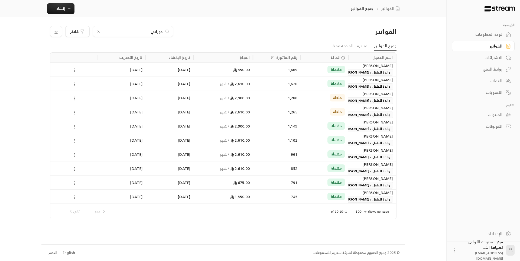
click at [137, 30] on input "حوراني" at bounding box center [133, 31] width 60 height 6
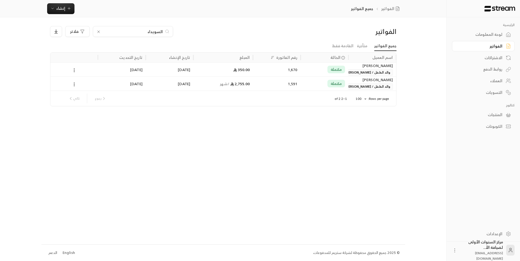
type input "السويداء"
click at [309, 72] on div "مكتملة" at bounding box center [324, 70] width 41 height 14
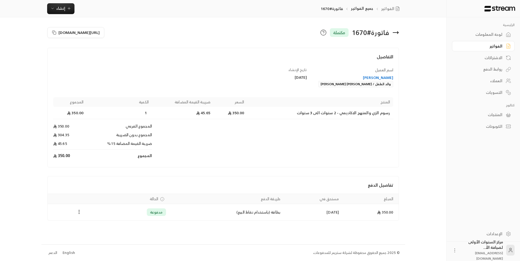
click at [80, 208] on td "Payments" at bounding box center [79, 212] width 63 height 16
click at [79, 213] on icon "Payments" at bounding box center [78, 211] width 5 height 5
click at [92, 225] on li "تحميل الفاتورة" at bounding box center [93, 226] width 28 height 10
click at [397, 32] on icon at bounding box center [396, 32] width 7 height 7
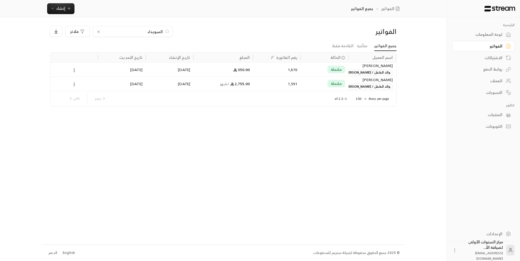
click at [158, 27] on div "السويداء" at bounding box center [133, 31] width 80 height 11
click at [158, 31] on input "السويداء" at bounding box center [133, 31] width 60 height 6
type input "الحليبي"
click at [290, 70] on div "1,671" at bounding box center [276, 70] width 41 height 14
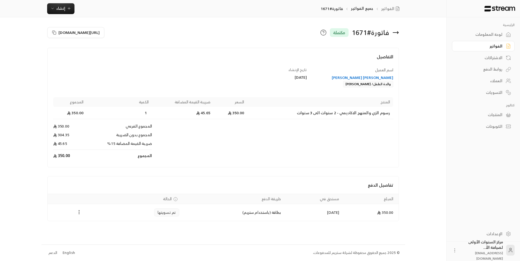
click at [79, 211] on icon "Payments" at bounding box center [78, 211] width 5 height 5
click at [92, 225] on li "تحميل الفاتورة" at bounding box center [93, 226] width 28 height 10
click at [399, 33] on icon at bounding box center [396, 32] width 7 height 7
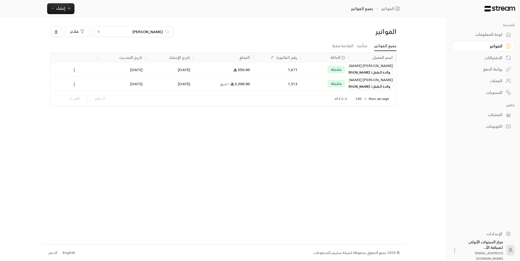
click at [155, 32] on input "الحليبي" at bounding box center [133, 31] width 60 height 6
type input "العامر"
click at [322, 69] on div "مكتملة" at bounding box center [324, 70] width 41 height 14
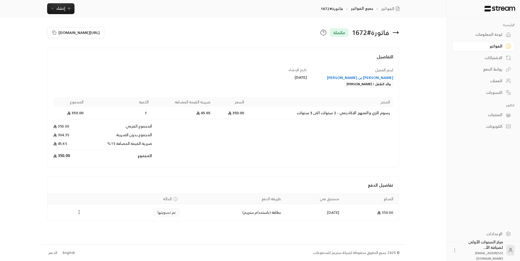
click at [78, 211] on icon "Payments" at bounding box center [78, 211] width 5 height 5
click at [92, 225] on li "تحميل الفاتورة" at bounding box center [93, 226] width 28 height 10
click at [398, 30] on icon at bounding box center [396, 32] width 7 height 7
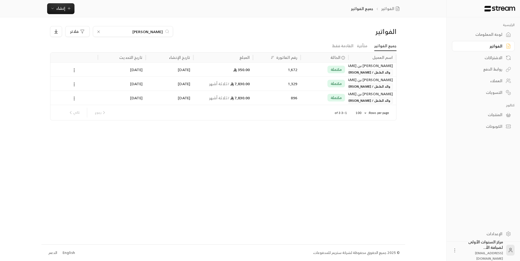
click at [160, 32] on input "العامر" at bounding box center [133, 31] width 60 height 6
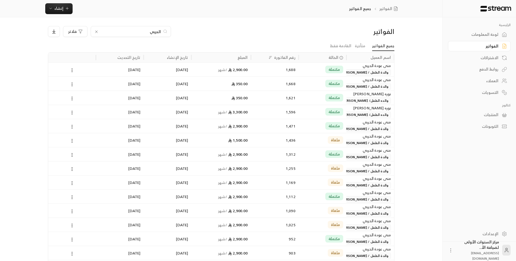
type input "الحربي"
click at [233, 80] on div "350.00" at bounding box center [221, 84] width 53 height 14
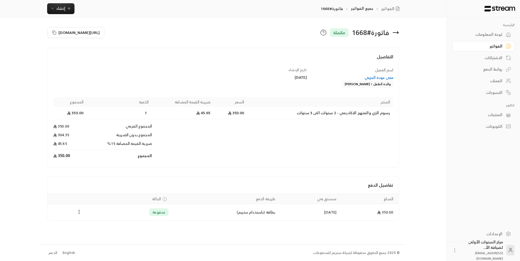
click at [395, 33] on icon at bounding box center [395, 33] width 5 height 0
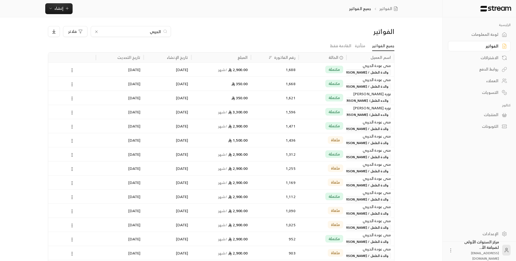
click at [244, 100] on div "350.00" at bounding box center [221, 98] width 53 height 14
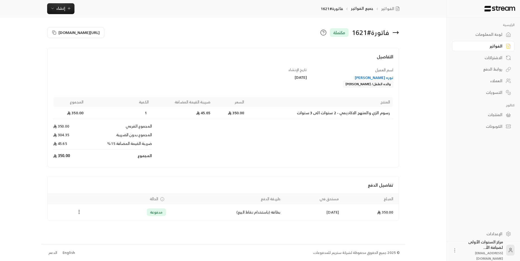
click at [77, 212] on icon "Payments" at bounding box center [78, 211] width 5 height 5
click at [88, 224] on li "تحميل الفاتورة" at bounding box center [93, 226] width 28 height 10
click at [393, 32] on icon at bounding box center [396, 32] width 7 height 7
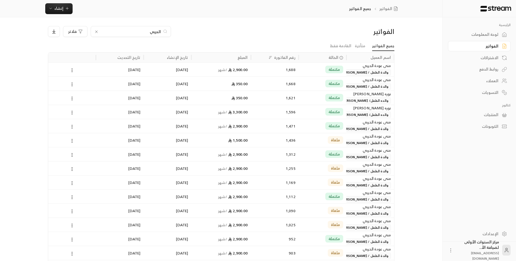
click at [156, 30] on input "الحربي" at bounding box center [131, 31] width 60 height 6
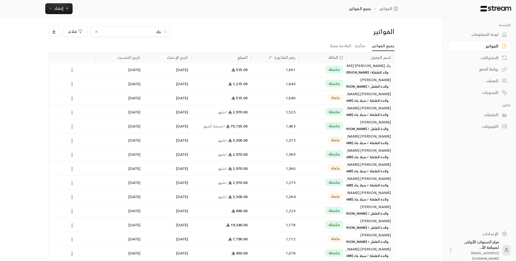
type input "جاد"
click at [306, 85] on div "مكتملة" at bounding box center [322, 84] width 41 height 14
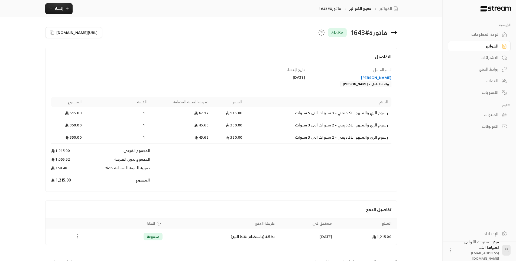
click at [77, 235] on icon "Payments" at bounding box center [76, 235] width 5 height 5
click at [91, 241] on li "تحميل الفاتورة" at bounding box center [91, 241] width 28 height 10
click at [398, 31] on div "فاتورة # 1643 مكتملة" at bounding box center [310, 32] width 179 height 13
click at [395, 33] on icon at bounding box center [393, 33] width 5 height 0
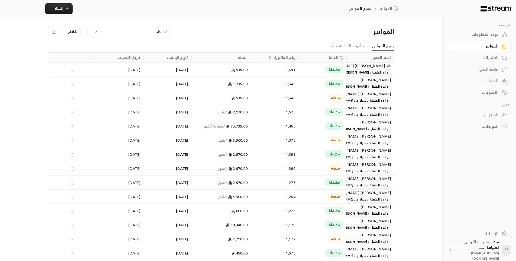
click at [156, 31] on input "جاد" at bounding box center [131, 31] width 60 height 6
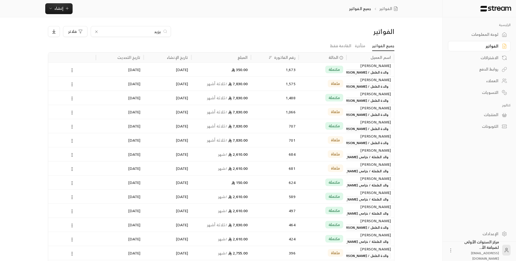
type input "يزيد"
click at [305, 73] on div "مكتملة" at bounding box center [322, 70] width 41 height 14
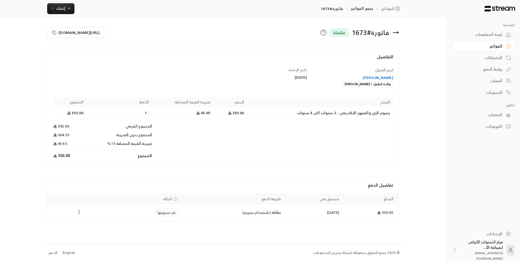
click at [79, 212] on icon "Payments" at bounding box center [78, 211] width 5 height 5
click at [90, 224] on li "تحميل الفاتورة" at bounding box center [93, 226] width 28 height 10
click at [395, 33] on icon at bounding box center [395, 33] width 5 height 0
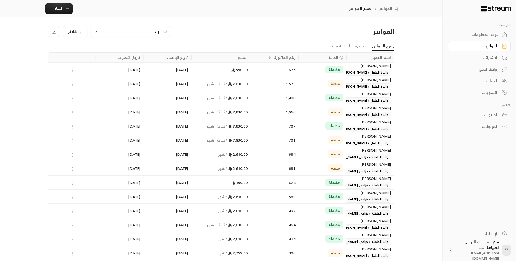
click at [157, 33] on input "يزيد" at bounding box center [131, 31] width 60 height 6
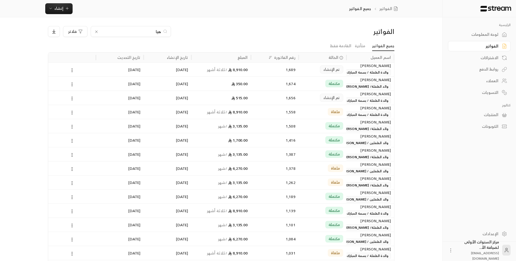
type input "هيا"
click at [310, 83] on div "مكتملة" at bounding box center [322, 84] width 41 height 14
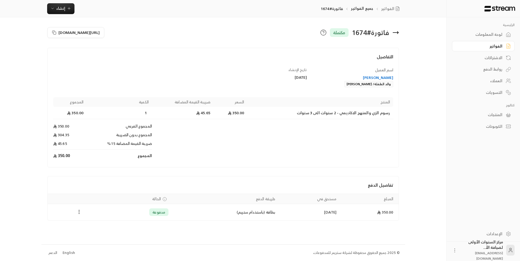
click at [79, 213] on icon "Payments" at bounding box center [78, 211] width 5 height 5
click at [92, 226] on li "تحميل الفاتورة" at bounding box center [93, 226] width 28 height 10
click at [79, 212] on icon "Payments" at bounding box center [78, 211] width 5 height 5
click at [96, 227] on li "تحميل الفاتورة" at bounding box center [93, 226] width 28 height 10
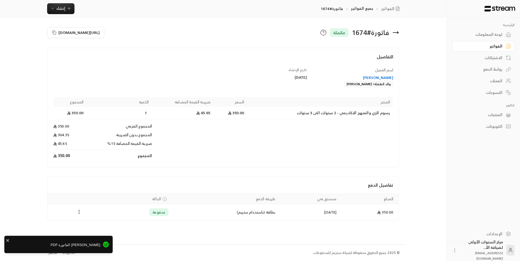
click at [394, 32] on icon at bounding box center [396, 32] width 7 height 7
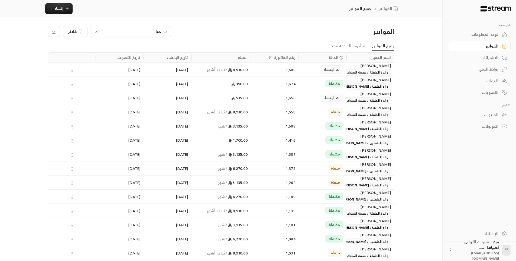
click at [157, 33] on input "هيا" at bounding box center [131, 31] width 60 height 6
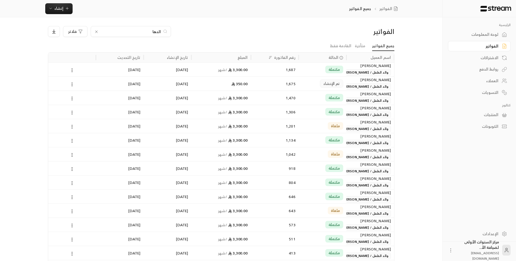
click at [159, 33] on input "الدها" at bounding box center [131, 31] width 60 height 6
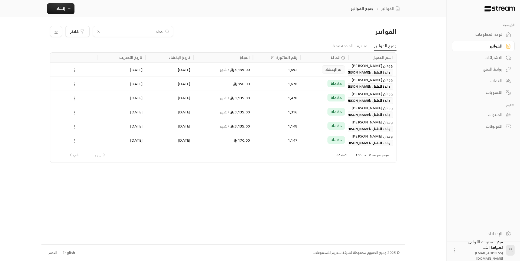
type input "حداد"
click at [315, 89] on div "مكتملة" at bounding box center [324, 84] width 41 height 14
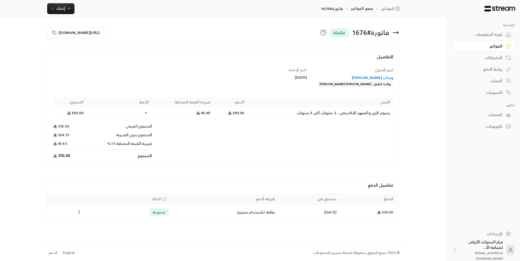
click at [78, 213] on icon "Payments" at bounding box center [78, 211] width 5 height 5
click at [89, 221] on li "تحميل الفاتورة" at bounding box center [93, 226] width 28 height 10
click at [396, 31] on icon at bounding box center [396, 32] width 7 height 7
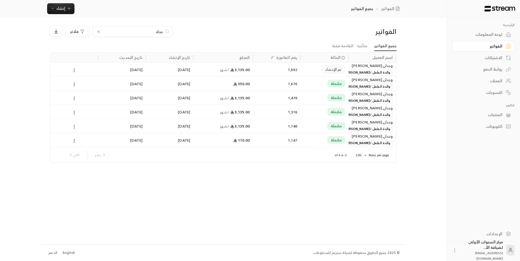
click at [158, 32] on input "حداد" at bounding box center [133, 31] width 60 height 6
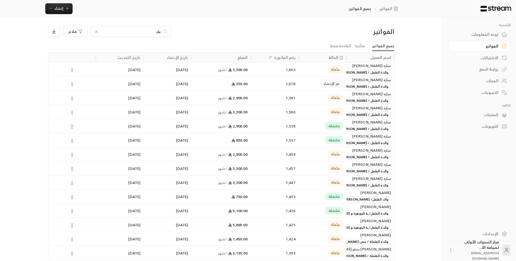
click at [160, 31] on input "عاد" at bounding box center [131, 31] width 60 height 6
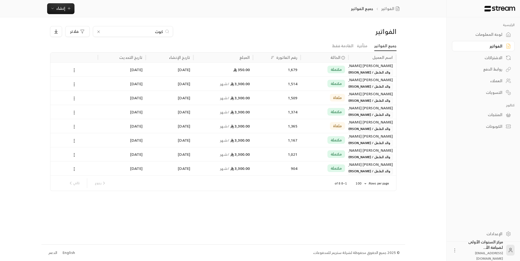
type input "كوث"
click at [316, 69] on div "مكتملة" at bounding box center [324, 70] width 41 height 14
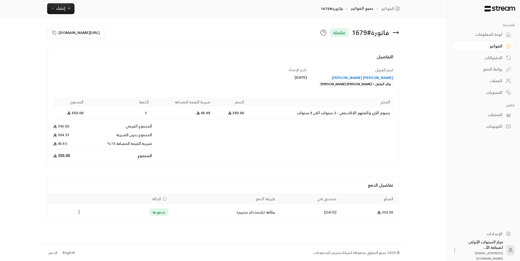
click at [80, 211] on icon "Payments" at bounding box center [78, 211] width 5 height 5
click at [91, 221] on li "تحميل الفاتورة" at bounding box center [93, 226] width 28 height 10
